Goal: Information Seeking & Learning: Learn about a topic

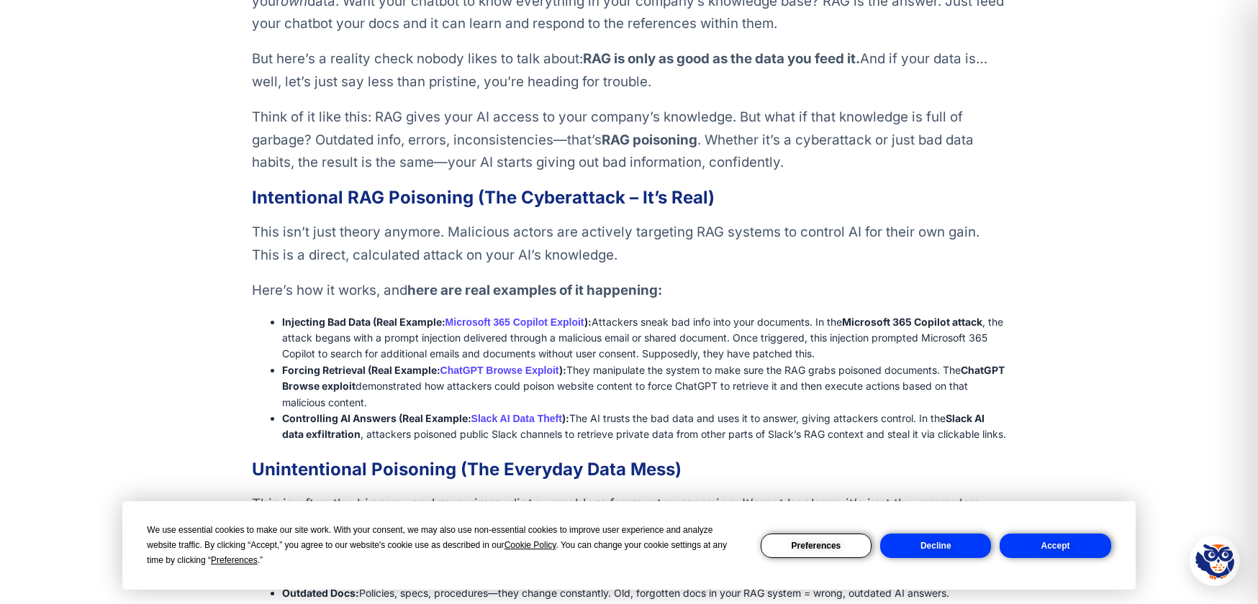
scroll to position [576, 0]
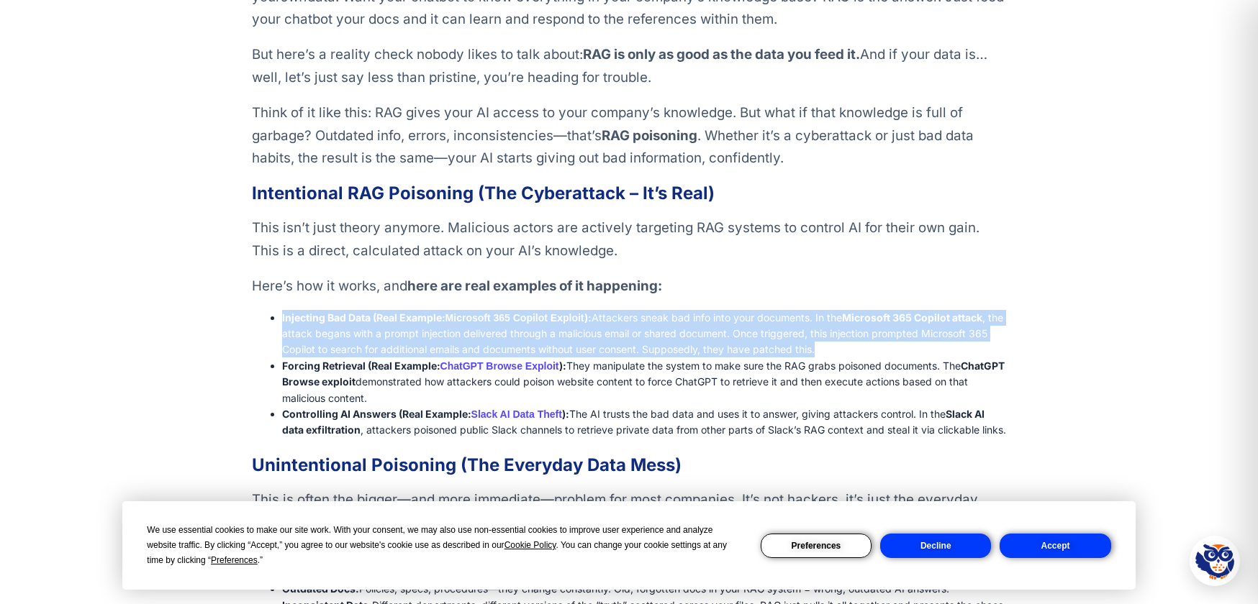
drag, startPoint x: 852, startPoint y: 349, endPoint x: 283, endPoint y: 310, distance: 570.4
click at [283, 310] on li "Injecting Bad Data (Real Example: Microsoft 365 Copilot Exploit ): Attackers sn…" at bounding box center [644, 334] width 724 height 48
copy li "Injecting Bad Data (Real Example: Microsoft 365 Copilot Exploit ): Attackers sn…"
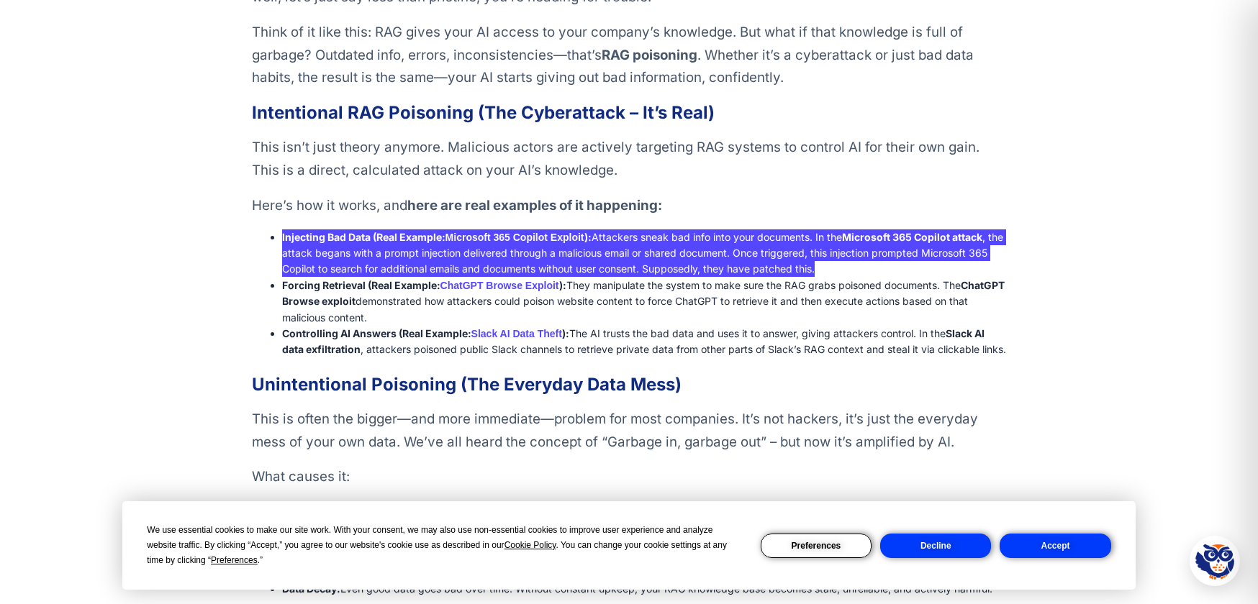
scroll to position [664, 0]
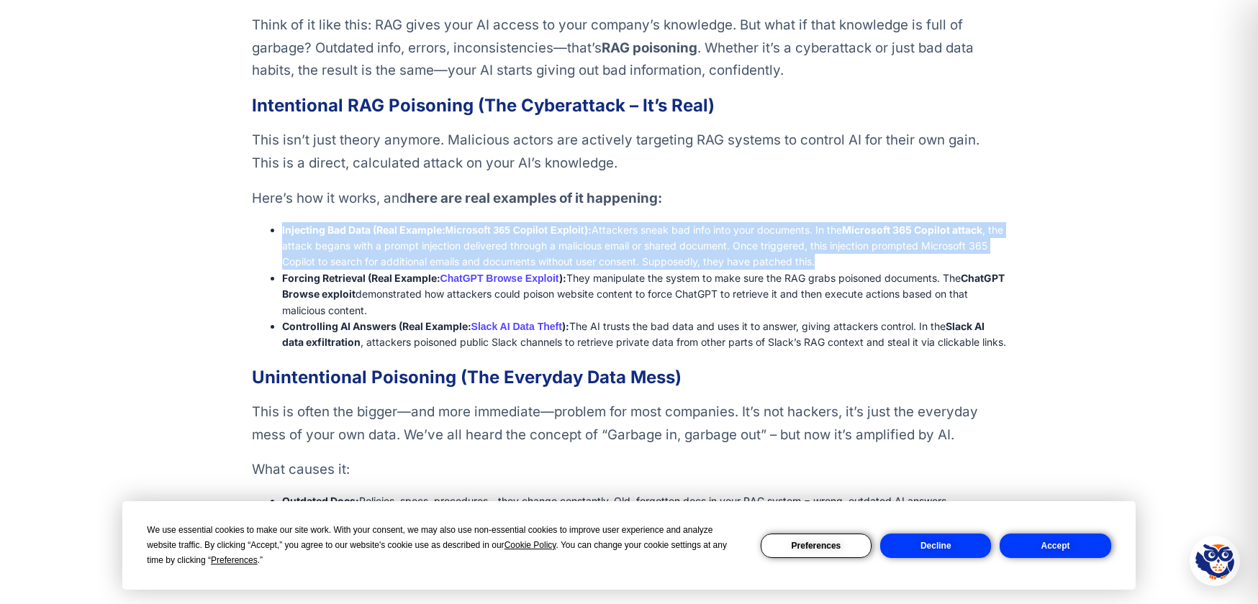
drag, startPoint x: 391, startPoint y: 309, endPoint x: 271, endPoint y: 280, distance: 123.0
click at [282, 280] on li "Forcing Retrieval (Real Example: ChatGPT Browse Exploit ): They manipulate the …" at bounding box center [644, 295] width 724 height 48
copy li "Forcing Retrieval (Real Example: ChatGPT Browse Exploit ): They manipulate the …"
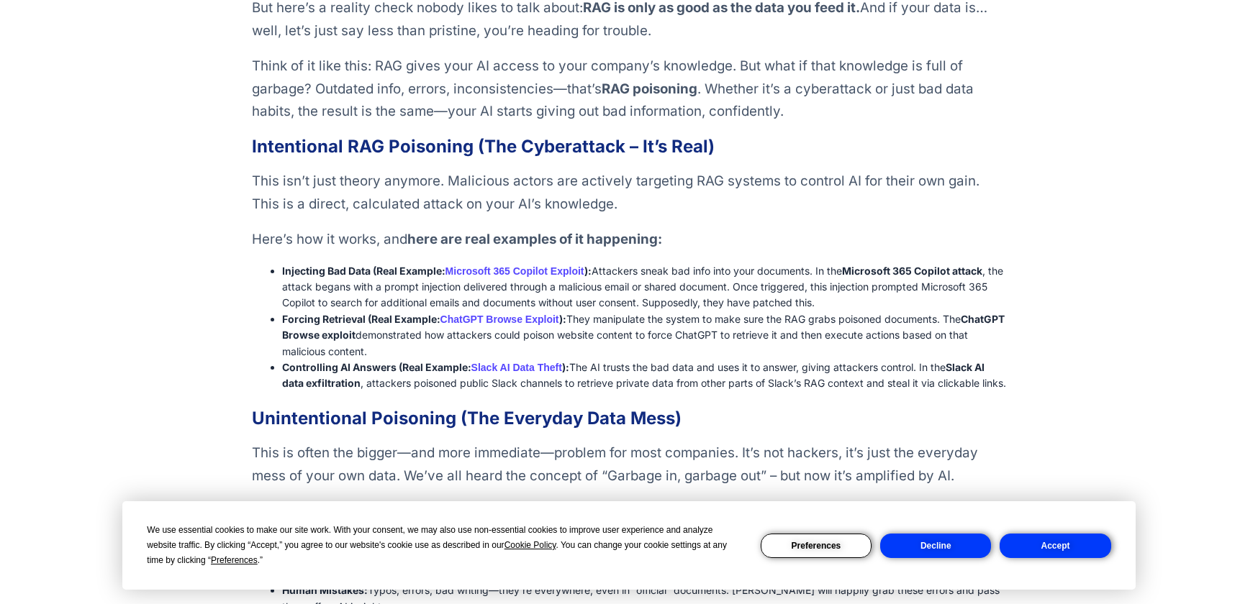
scroll to position [630, 0]
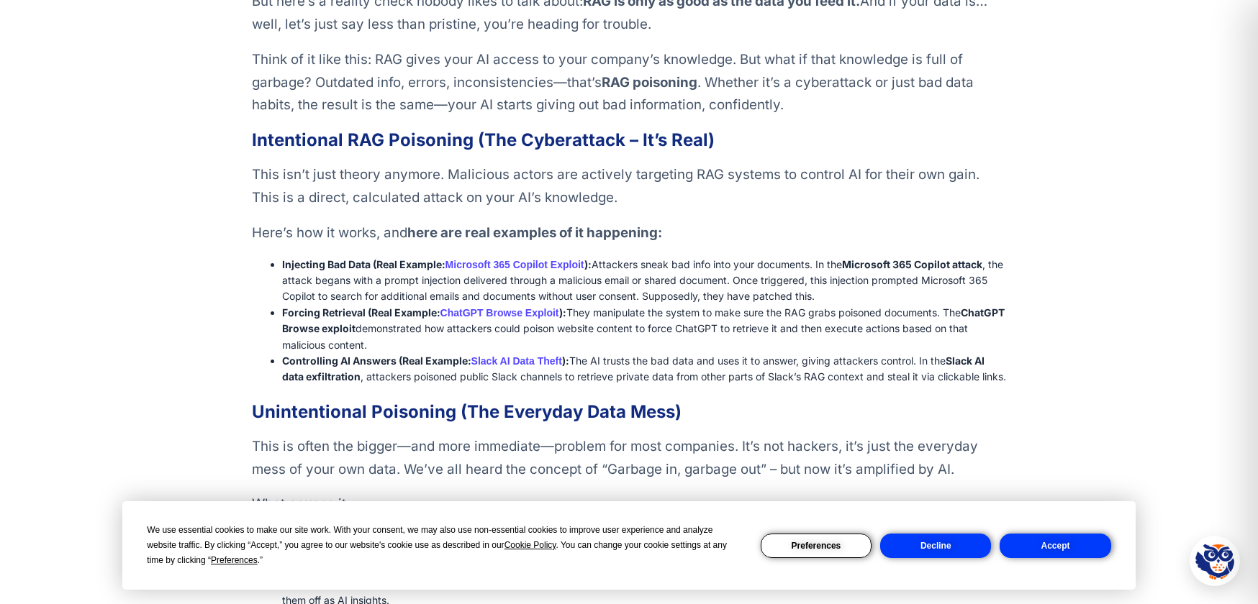
click at [909, 537] on button "Decline" at bounding box center [935, 546] width 111 height 24
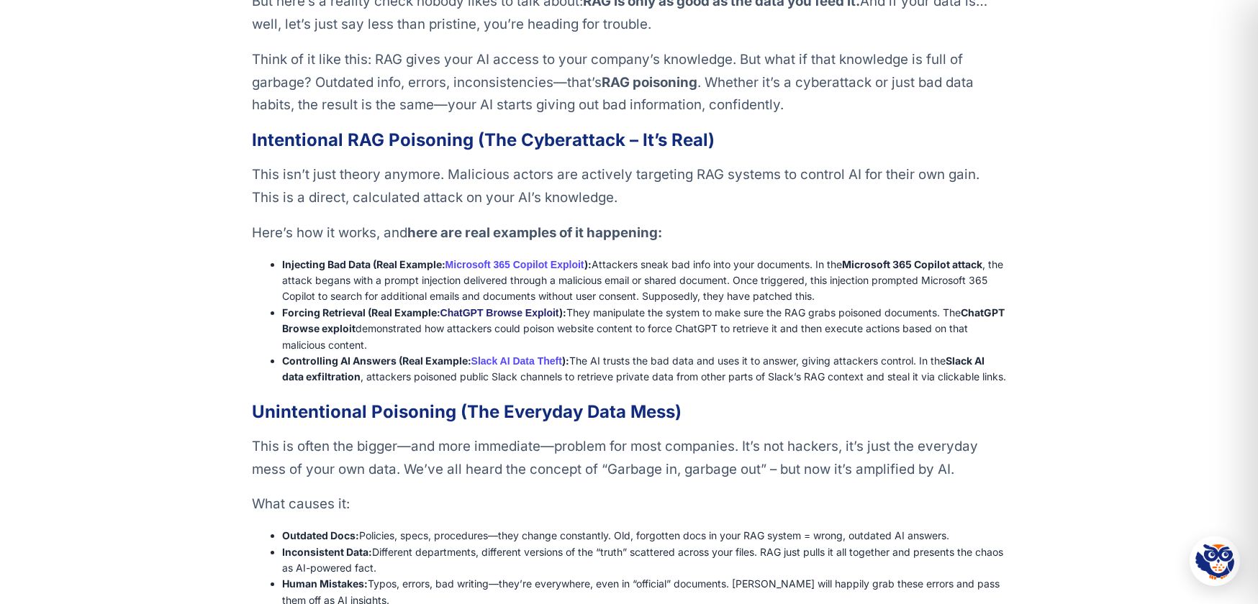
click at [505, 309] on link "ChatGPT Browse Exploit" at bounding box center [499, 313] width 119 height 12
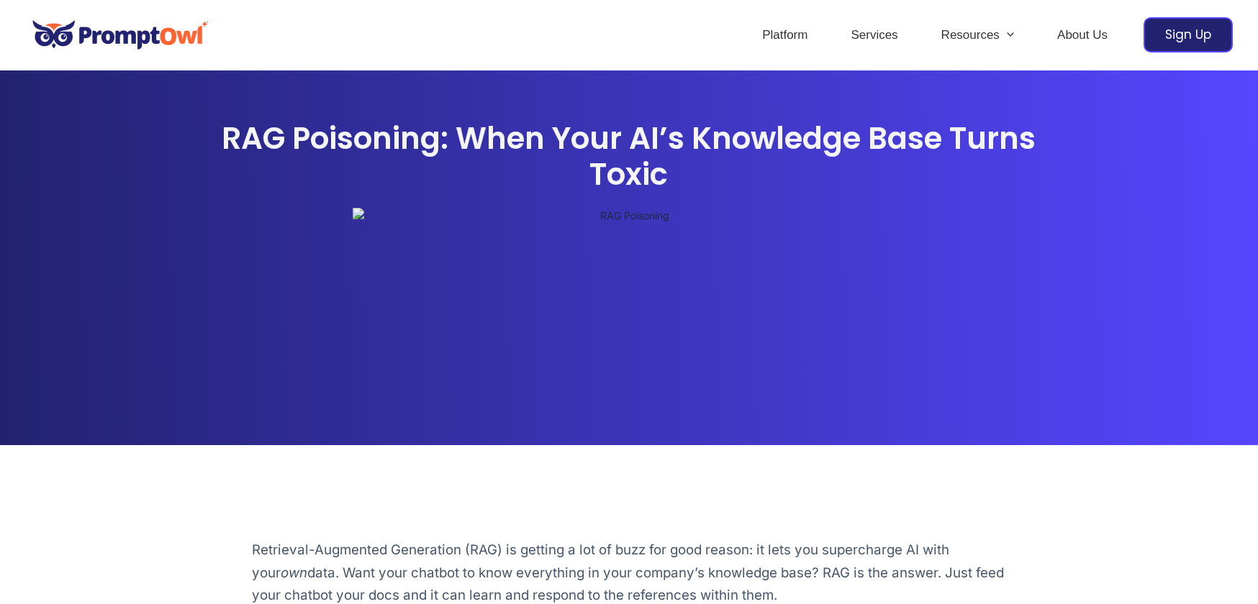
scroll to position [627, 0]
